Goal: Find contact information: Find contact information

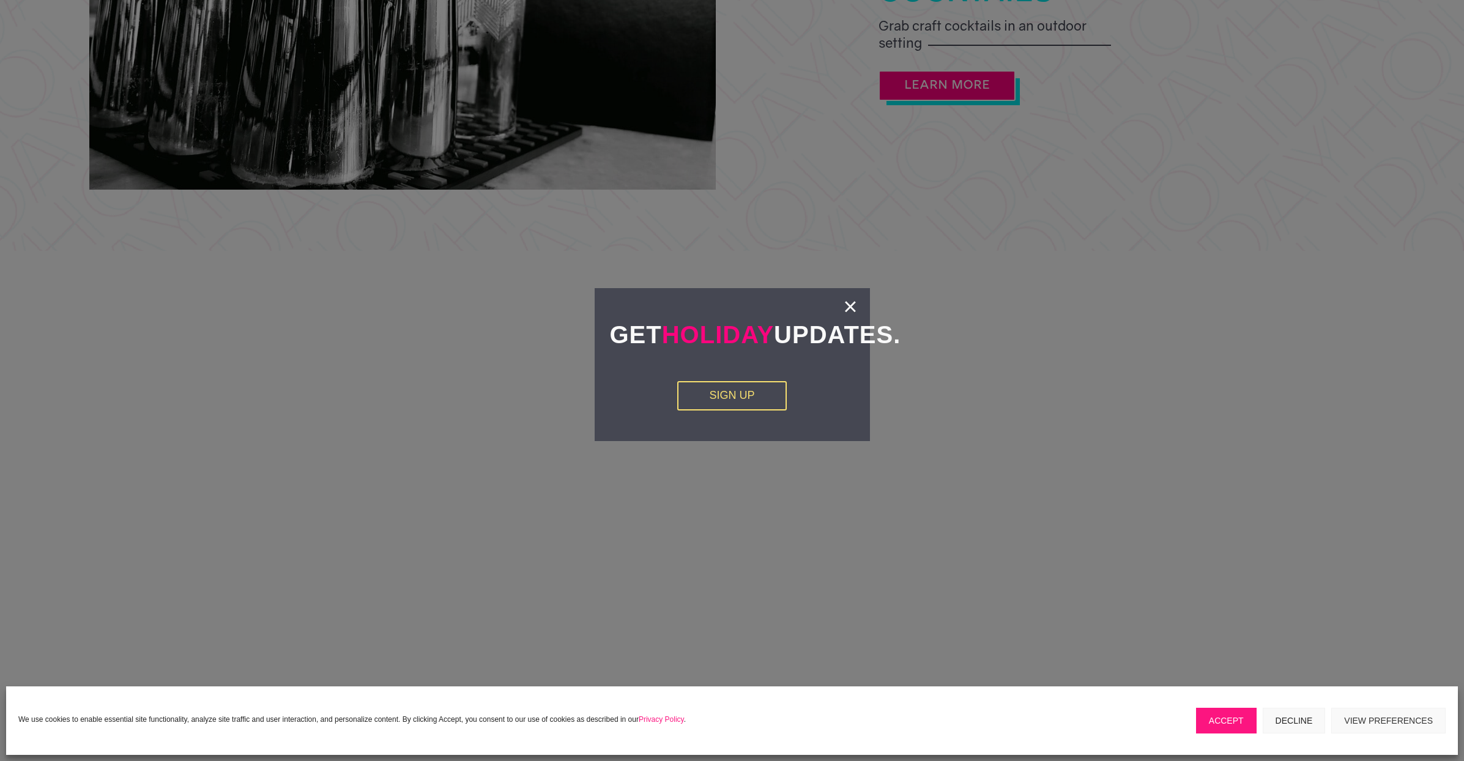
scroll to position [1959, 0]
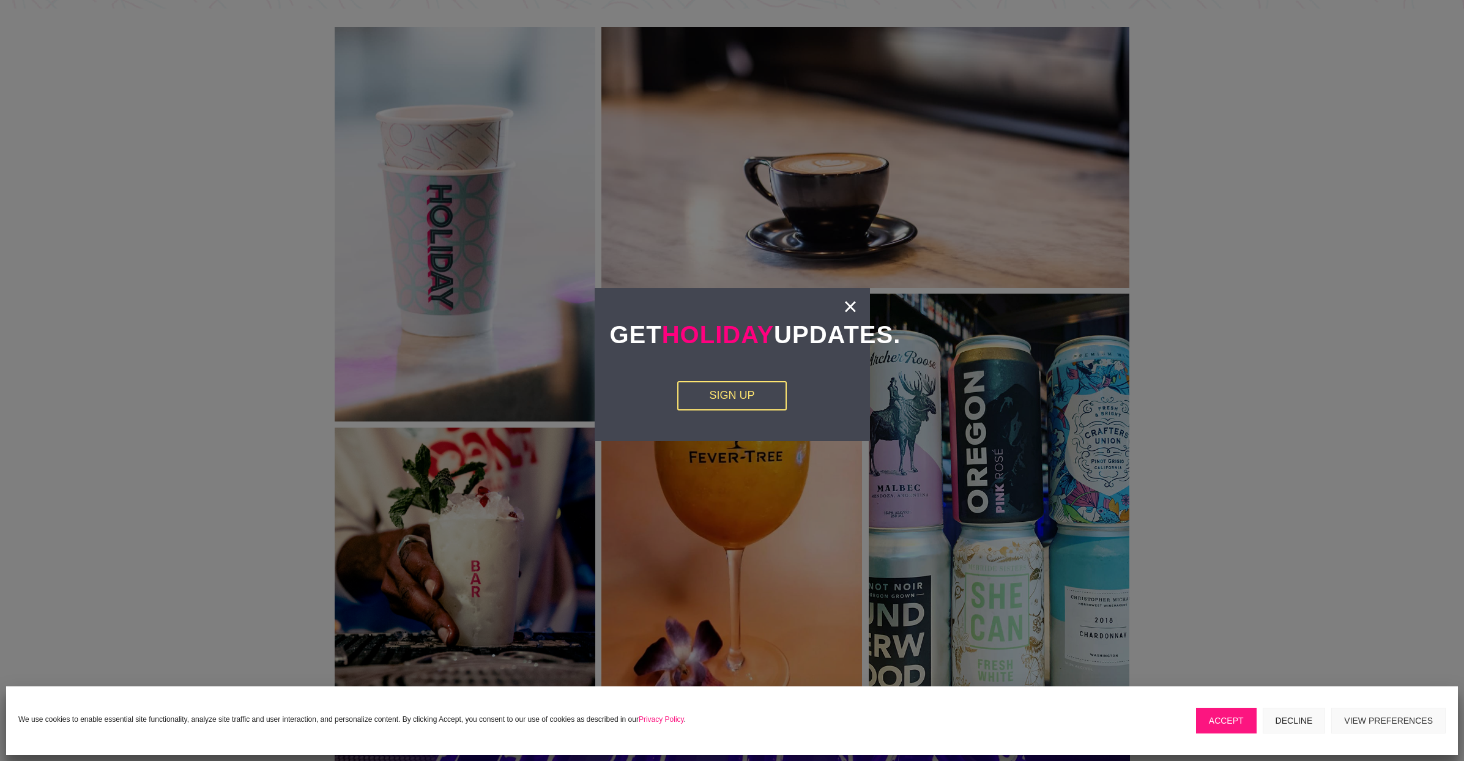
click at [1243, 725] on button "Accept" at bounding box center [1226, 721] width 61 height 26
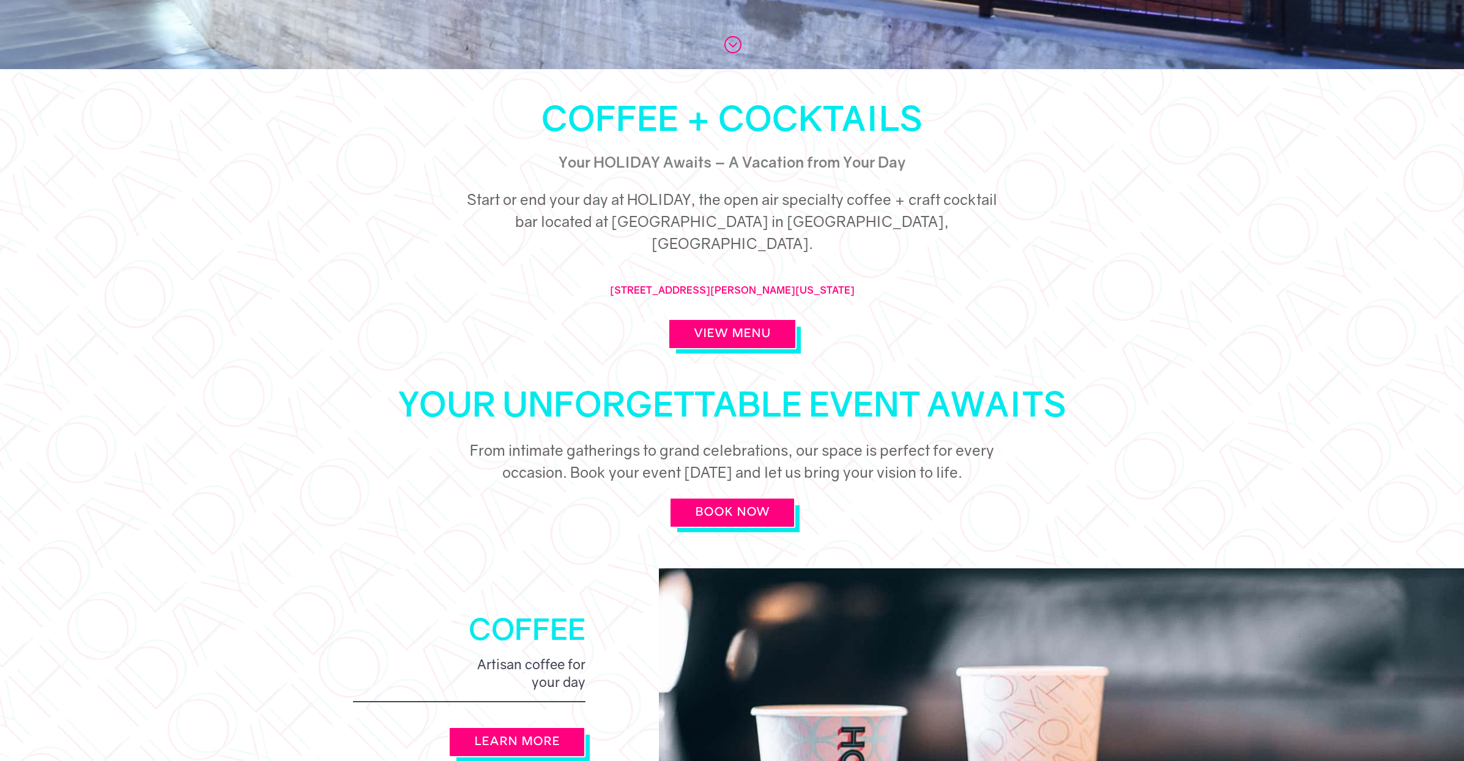
scroll to position [0, 0]
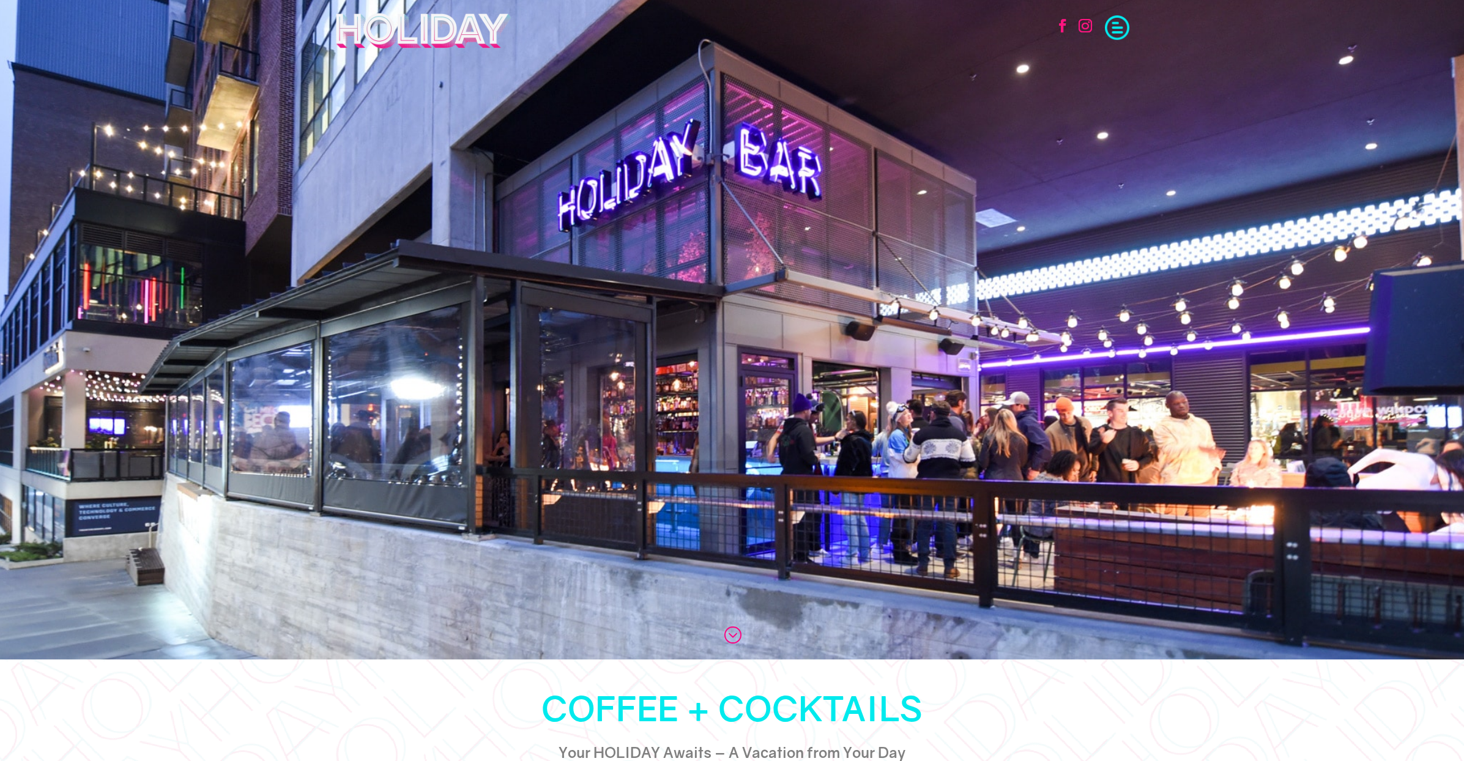
click at [1117, 35] on span at bounding box center [1117, 26] width 24 height 24
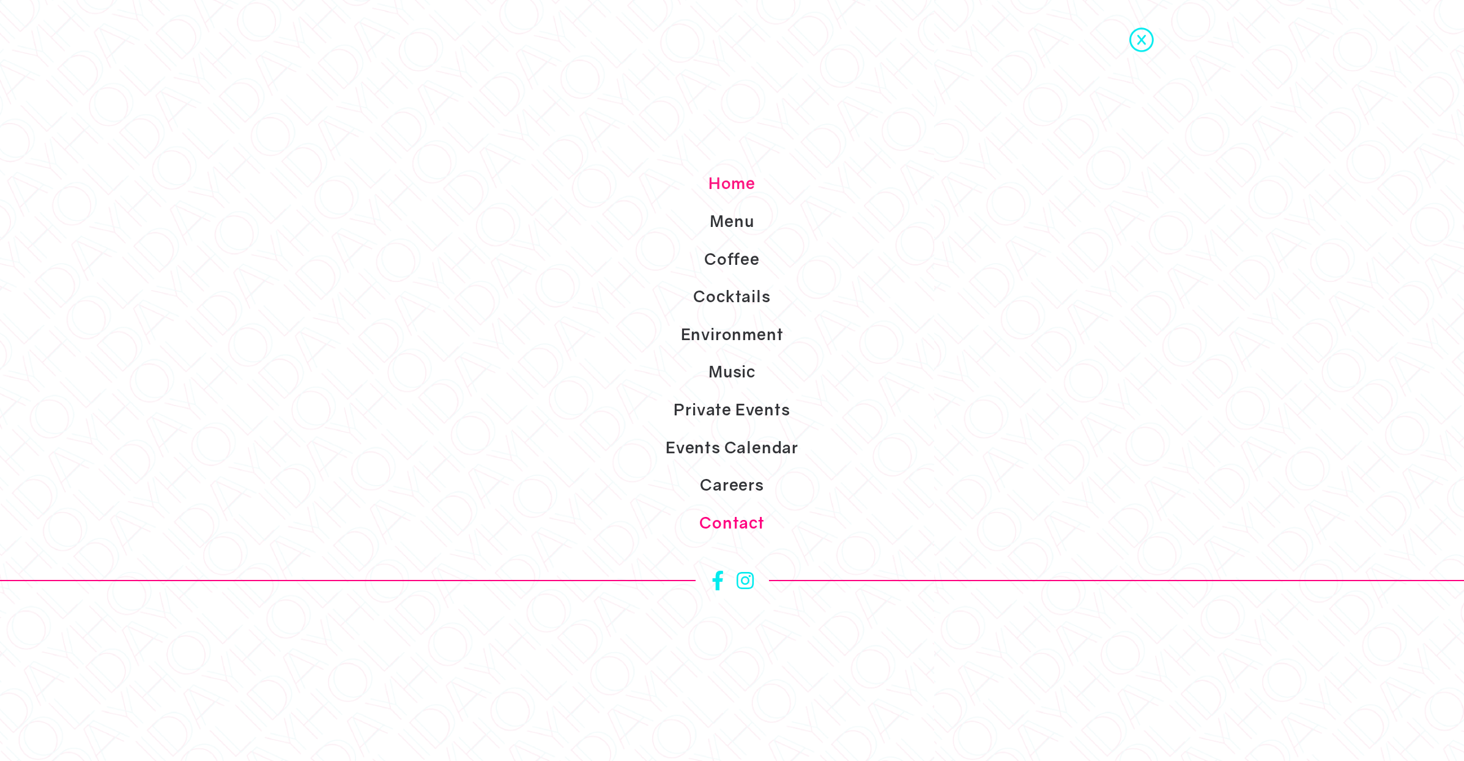
click at [748, 524] on link "Contact" at bounding box center [732, 523] width 1464 height 38
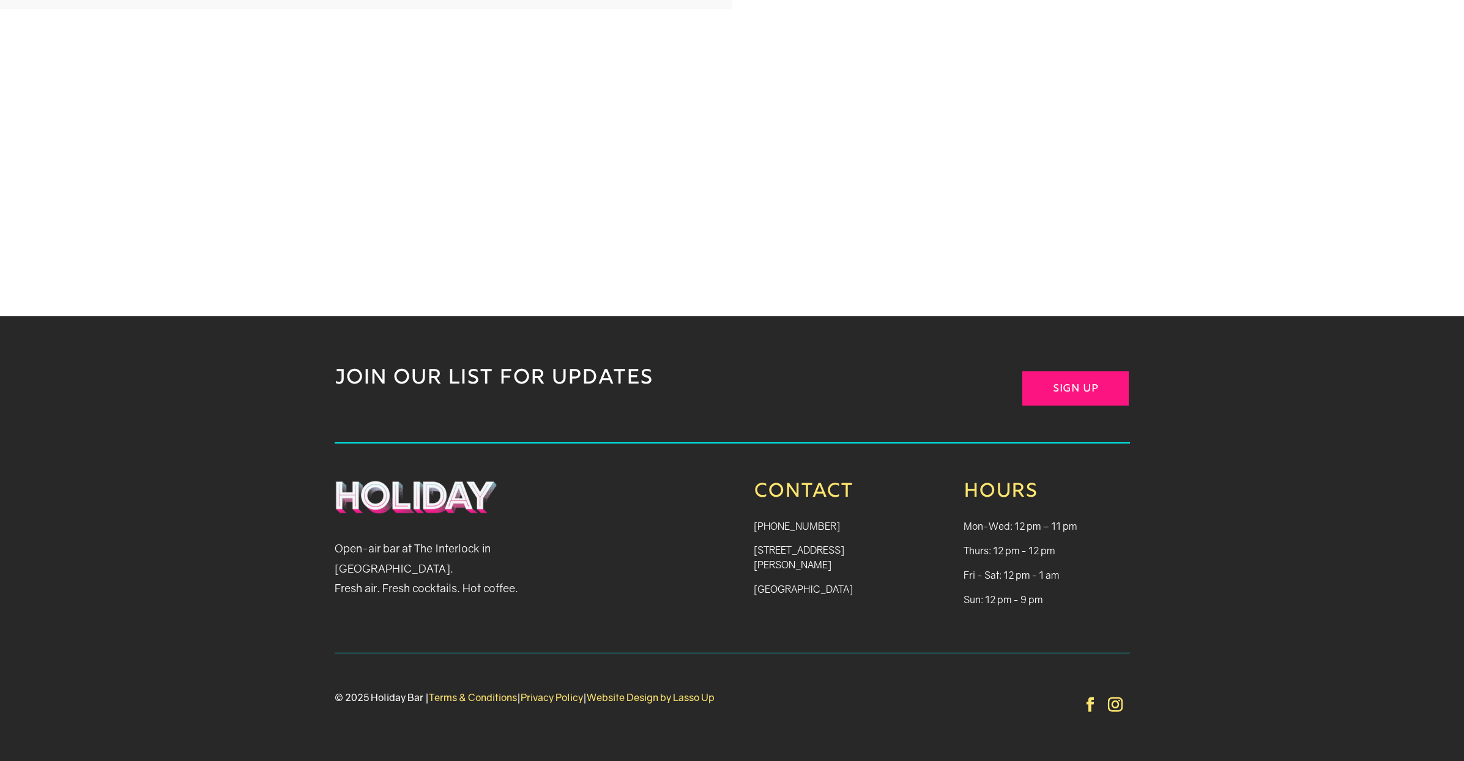
scroll to position [672, 0]
